Goal: Find contact information: Find contact information

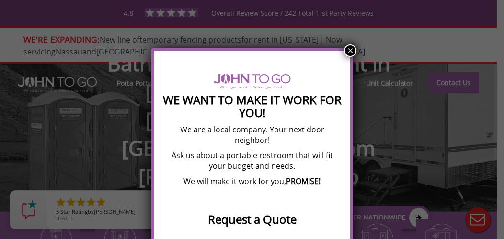
click at [349, 49] on button "×" at bounding box center [350, 51] width 12 height 12
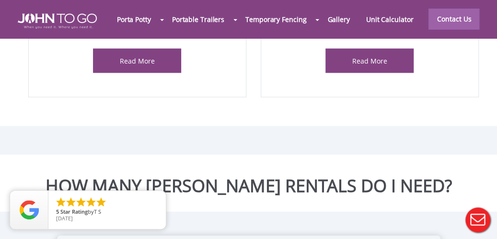
scroll to position [1185, 0]
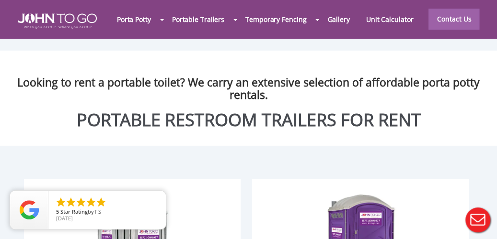
click at [455, 19] on div at bounding box center [248, 119] width 497 height 239
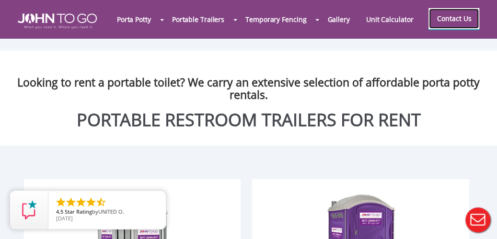
click at [447, 14] on link "Contact Us" at bounding box center [453, 18] width 51 height 21
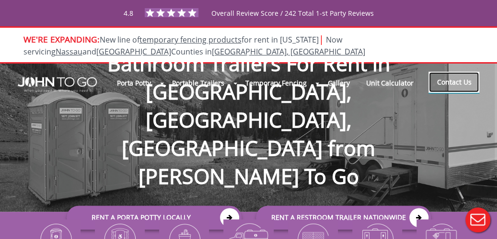
click at [463, 80] on link "Contact Us" at bounding box center [453, 82] width 51 height 21
